Goal: Task Accomplishment & Management: Use online tool/utility

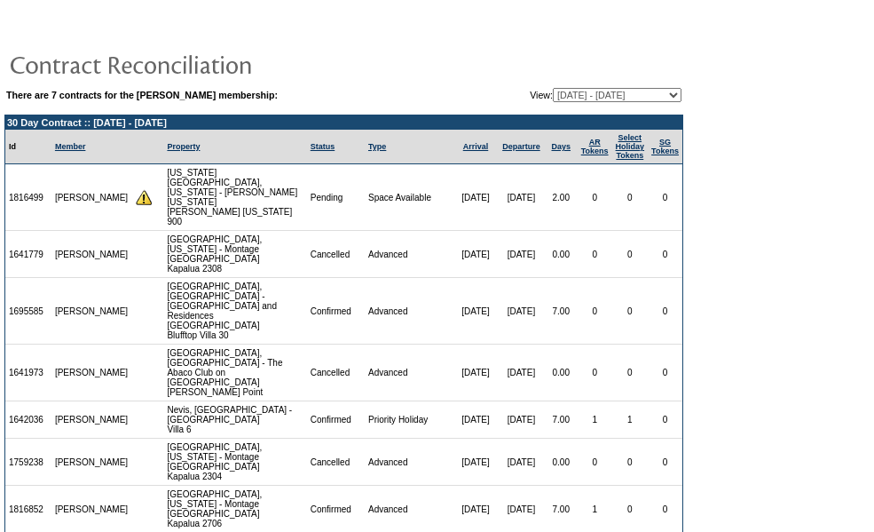
click at [669, 95] on select "[DATE] - [DATE] [DATE] - [DATE] [DATE] - [DATE] (Current) [DATE] - [DATE] [DATE…" at bounding box center [617, 95] width 129 height 14
select select "137030"
click at [553, 89] on select "[DATE] - [DATE] [DATE] - [DATE] [DATE] - [DATE] (Current) [DATE] - [DATE] [DATE…" at bounding box center [617, 95] width 129 height 14
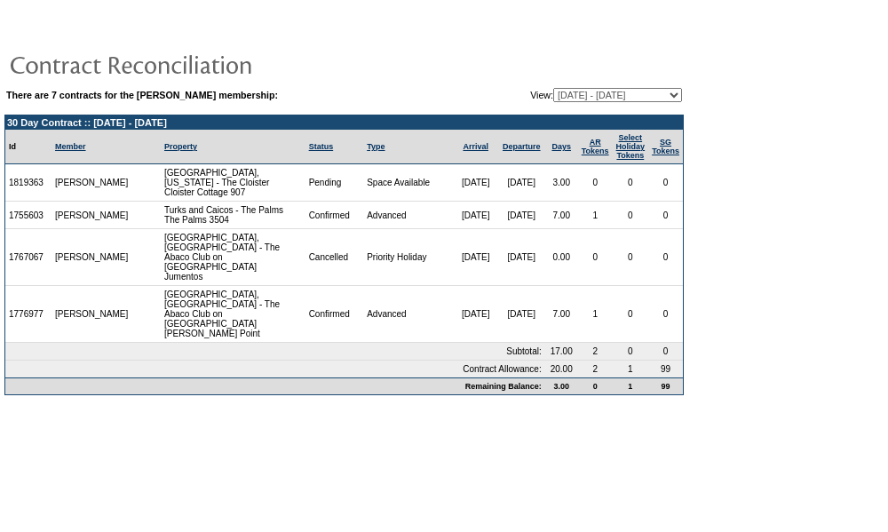
drag, startPoint x: 50, startPoint y: 192, endPoint x: 11, endPoint y: 194, distance: 39.1
click at [11, 194] on td "1819363" at bounding box center [28, 182] width 46 height 37
copy td "1819363"
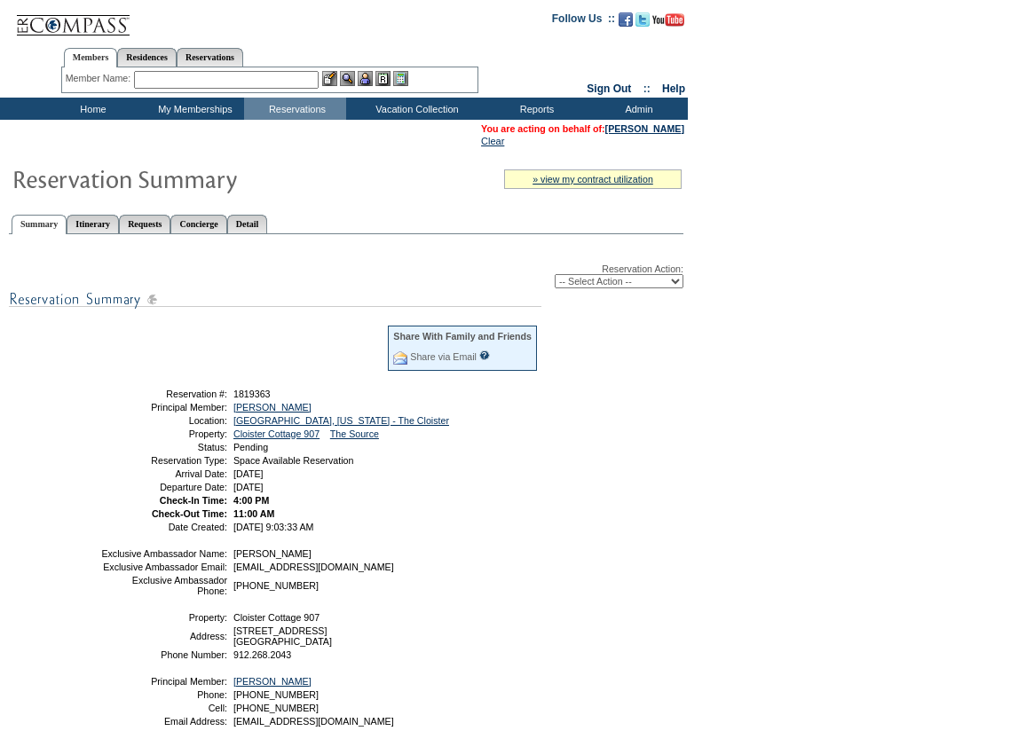
click at [677, 283] on select "-- Select Action -- Modify Reservation Dates Modify Reservation Cost Modify Occ…" at bounding box center [619, 281] width 129 height 14
select select "ChangeCost"
click at [555, 278] on select "-- Select Action -- Modify Reservation Dates Modify Reservation Cost Modify Occ…" at bounding box center [619, 281] width 129 height 14
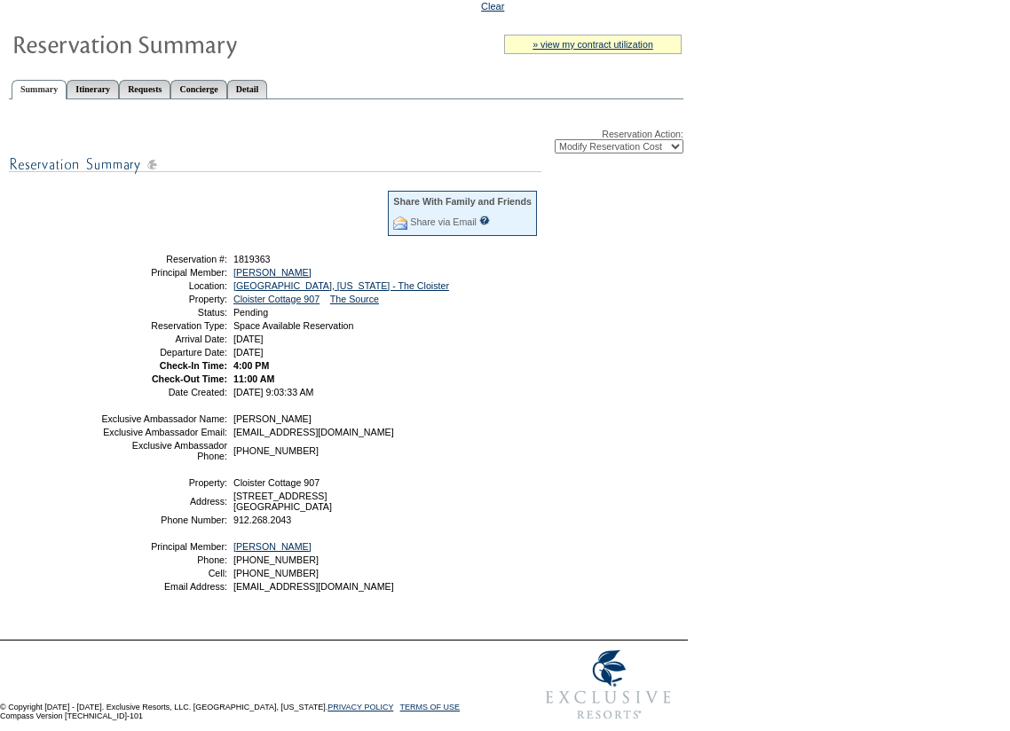
scroll to position [205, 0]
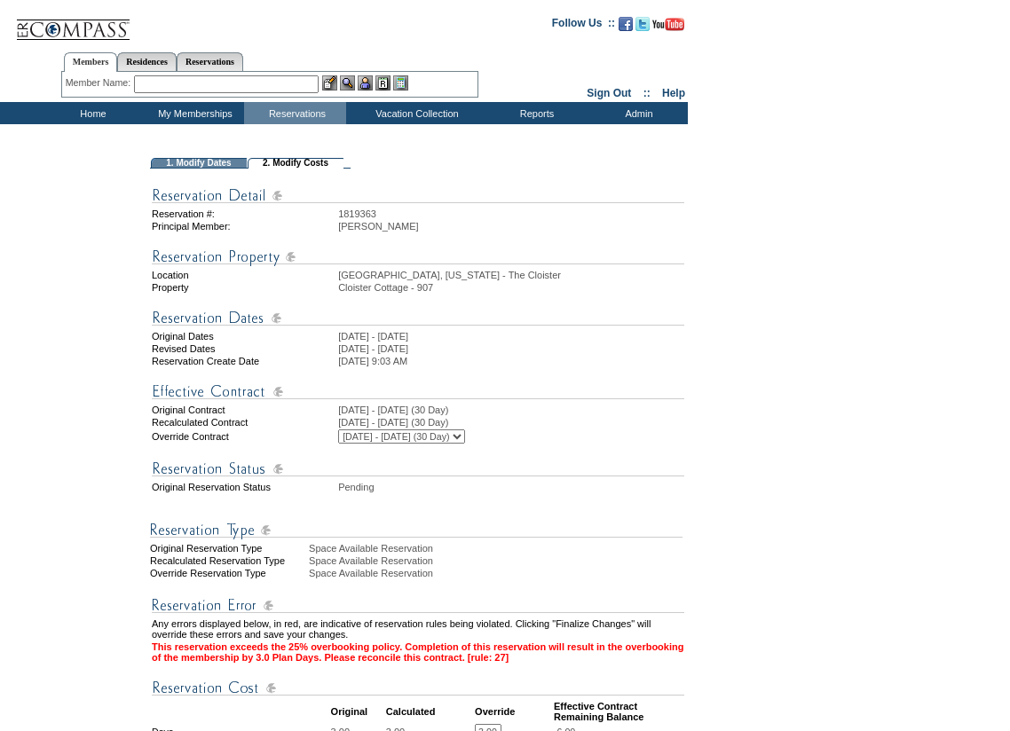
click at [465, 444] on select "10/30/2022 - 10/31/2023 (30 Day) 11/1/2023 - 10/31/2024 (30 Day) 11/1/2024 - 10…" at bounding box center [401, 437] width 127 height 14
select select "131017"
click at [338, 444] on select "10/30/2022 - 10/31/2023 (30 Day) 11/1/2023 - 10/31/2024 (30 Day) 11/1/2024 - 10…" at bounding box center [401, 437] width 127 height 14
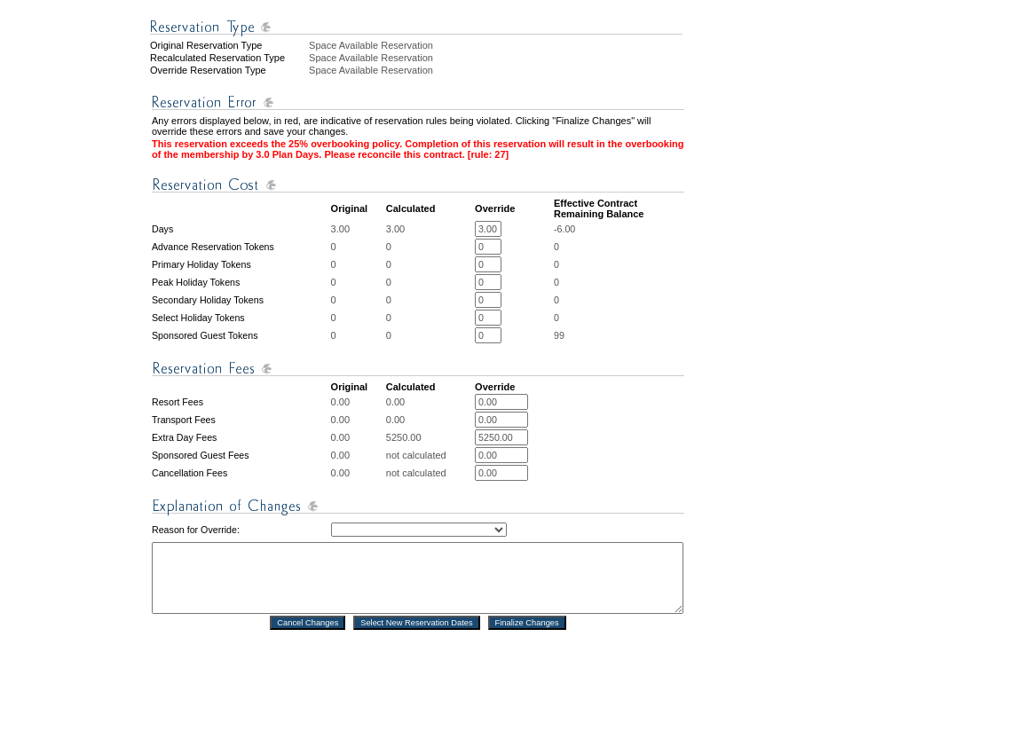
scroll to position [533, 0]
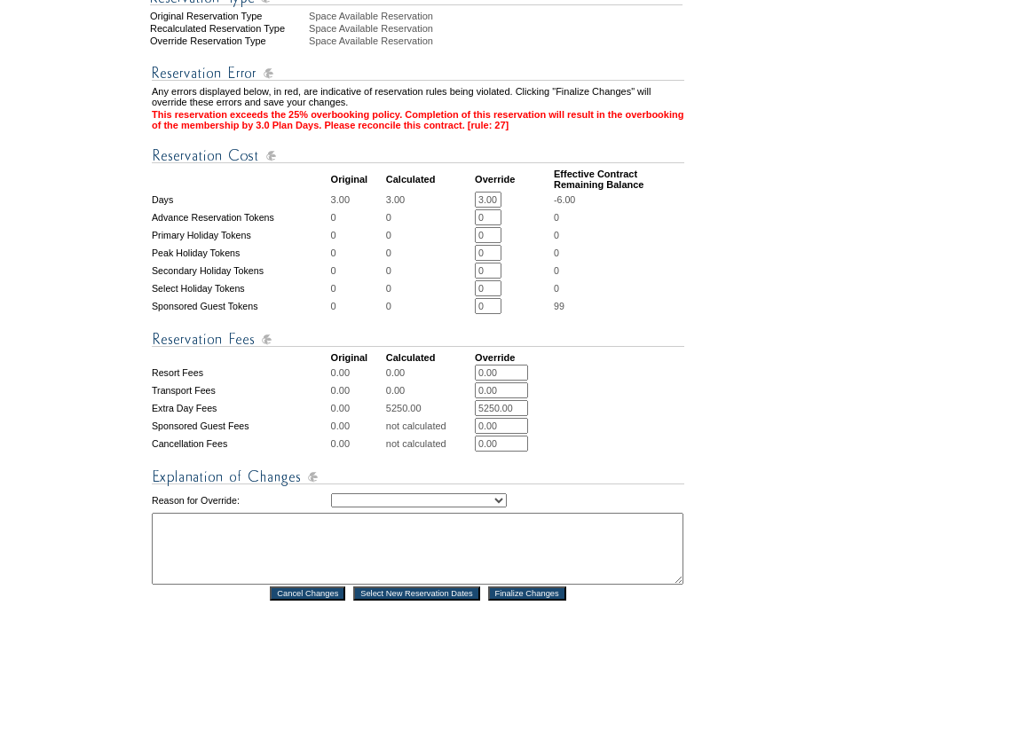
click at [507, 508] on select "Creating Continuous Stay Days Rebooked After Cancellation Editing Occupant Expe…" at bounding box center [419, 501] width 176 height 14
